Goal: Navigation & Orientation: Understand site structure

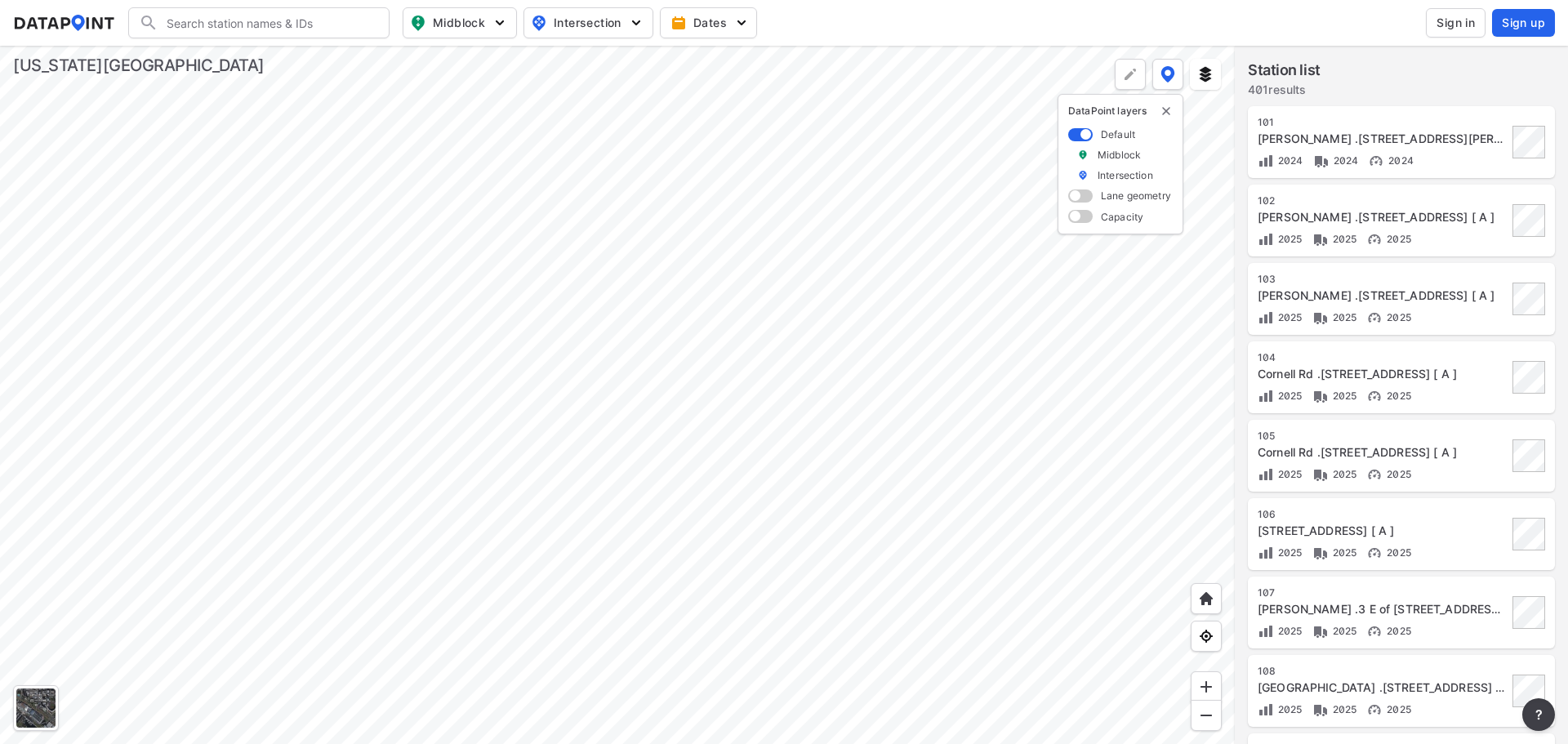
click at [536, 245] on div at bounding box center [617, 394] width 1235 height 698
click at [705, 332] on div at bounding box center [617, 394] width 1235 height 698
click at [751, 330] on div at bounding box center [617, 394] width 1235 height 698
click at [801, 490] on div at bounding box center [617, 394] width 1235 height 698
click at [792, 482] on div at bounding box center [617, 394] width 1235 height 698
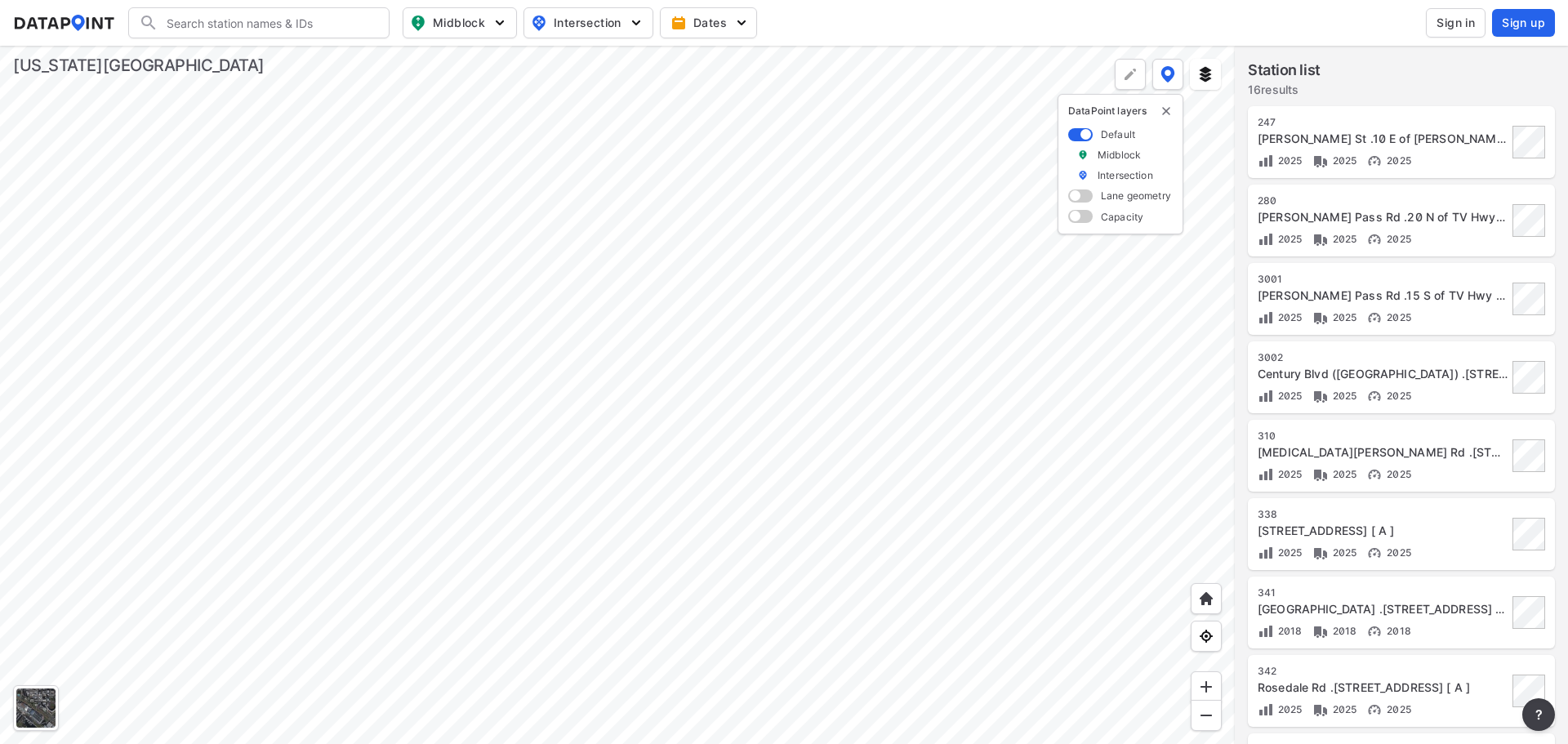
click at [694, 283] on div at bounding box center [617, 394] width 1235 height 698
click at [738, 273] on div at bounding box center [617, 394] width 1235 height 698
click at [634, 497] on div at bounding box center [617, 394] width 1235 height 698
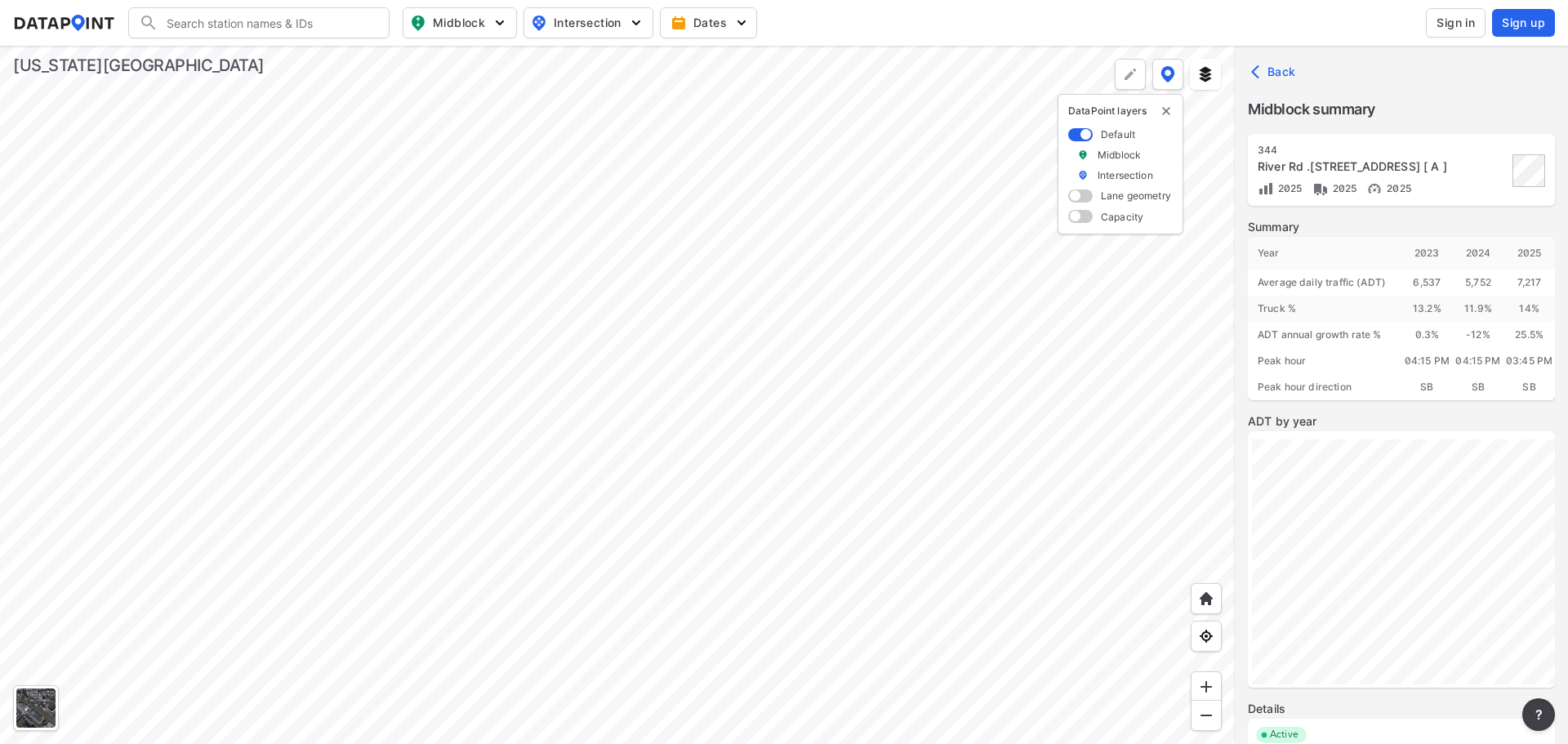
click at [711, 494] on div at bounding box center [617, 394] width 1235 height 698
click at [758, 559] on div at bounding box center [617, 394] width 1235 height 698
click at [791, 509] on div at bounding box center [617, 394] width 1235 height 698
click at [685, 353] on div at bounding box center [617, 394] width 1235 height 698
click at [758, 294] on div at bounding box center [617, 394] width 1235 height 698
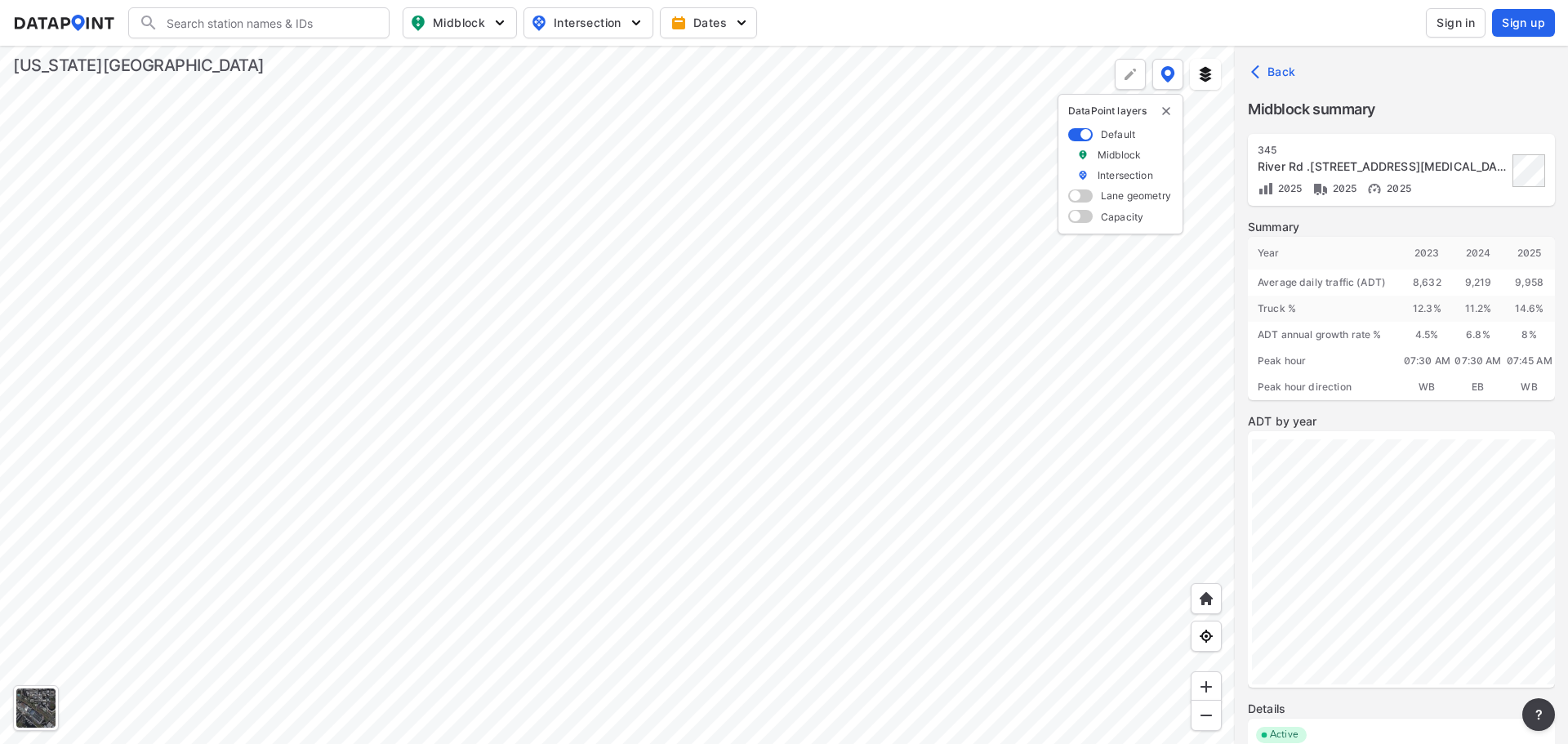
click at [796, 327] on div at bounding box center [617, 394] width 1235 height 698
click at [842, 451] on div at bounding box center [617, 394] width 1235 height 698
click at [839, 355] on div at bounding box center [617, 394] width 1235 height 698
click at [810, 441] on div at bounding box center [617, 394] width 1235 height 698
